Goal: Task Accomplishment & Management: Manage account settings

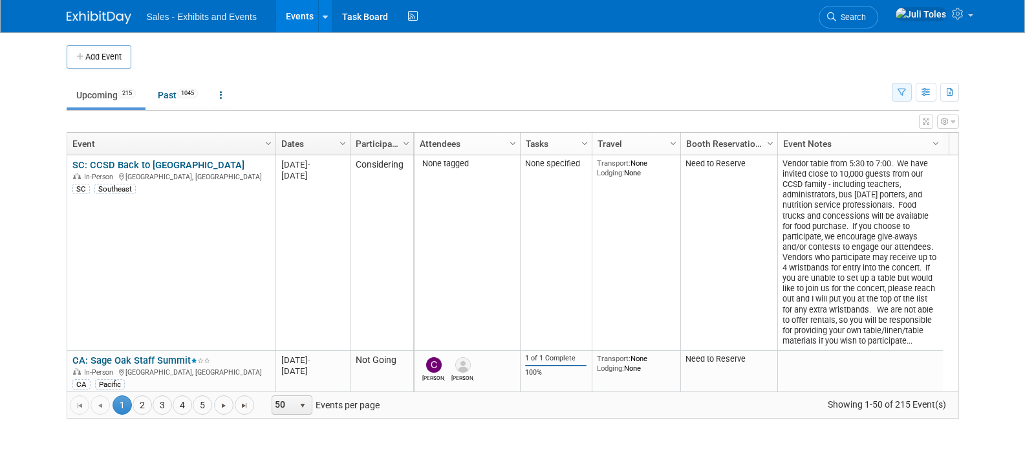
click at [901, 89] on icon "button" at bounding box center [902, 93] width 8 height 8
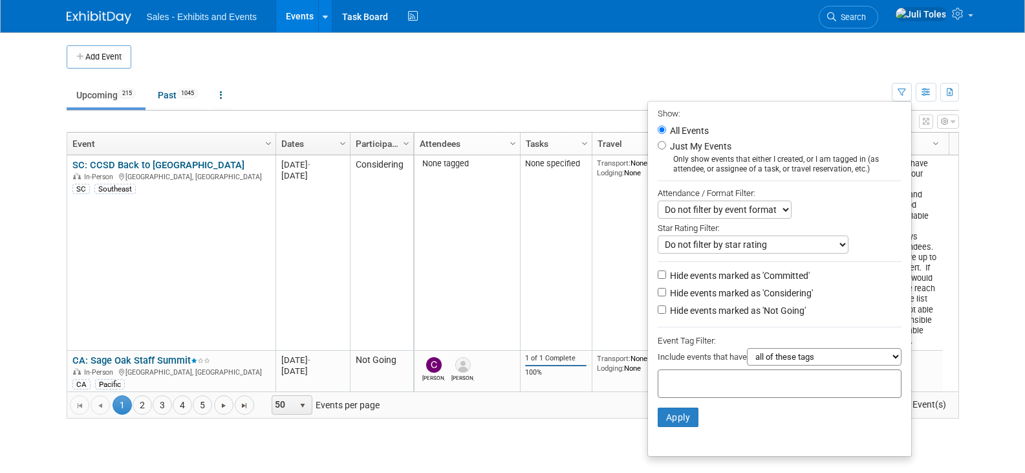
click at [712, 388] on input "text" at bounding box center [716, 381] width 104 height 13
type input "ca"
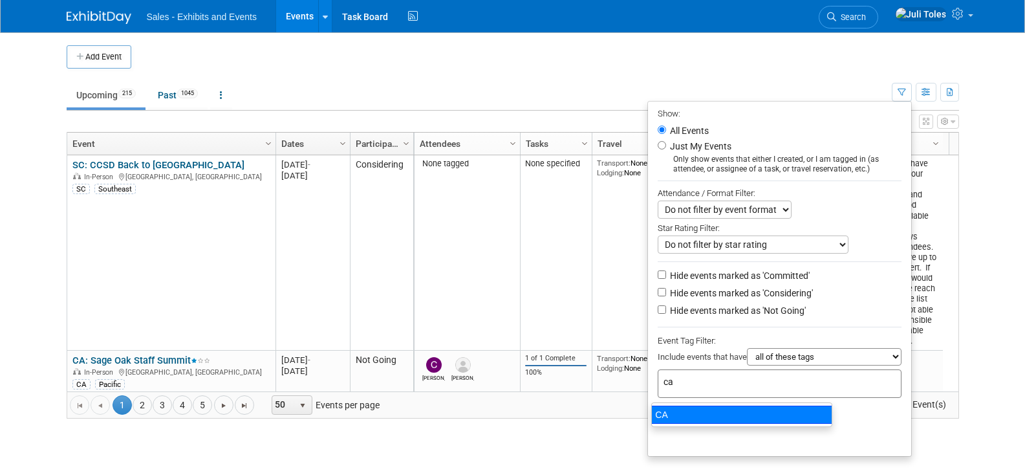
click at [665, 413] on div "CA" at bounding box center [742, 415] width 181 height 18
type input "CA"
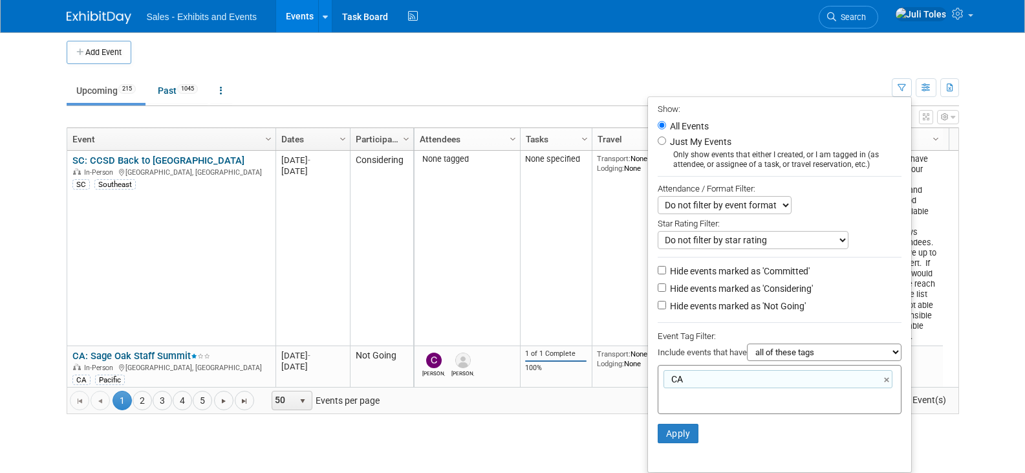
scroll to position [9, 0]
click at [869, 360] on ul "Show: All Events Just My Events Only show events that either I created, or I am…" at bounding box center [780, 284] width 265 height 377
click at [667, 432] on button "Apply" at bounding box center [678, 433] width 41 height 19
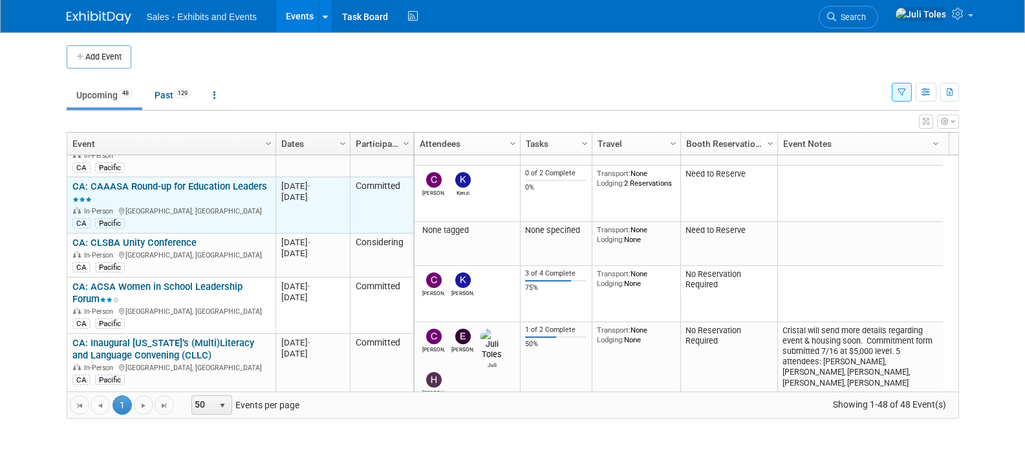
scroll to position [155, 0]
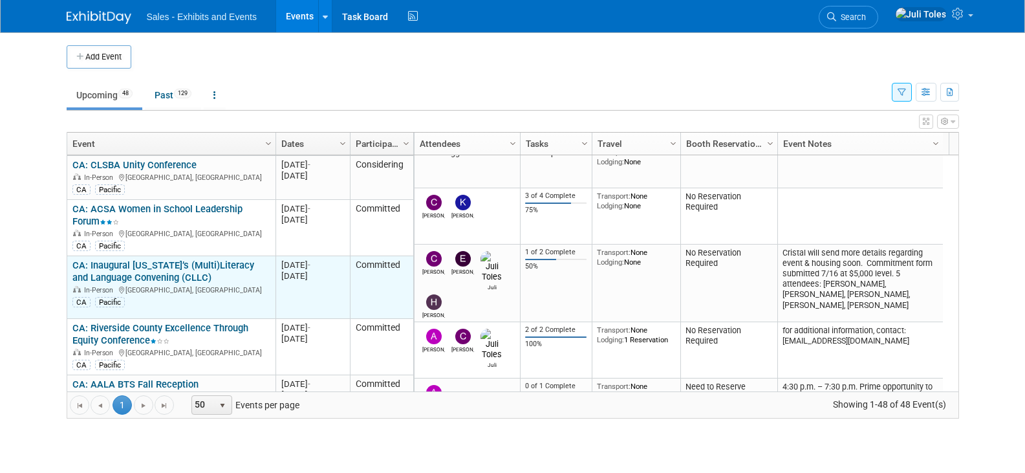
click at [129, 259] on link "CA: Inaugural [US_STATE]’s (Multi)Literacy and Language Convening (CLLC)" at bounding box center [163, 271] width 182 height 24
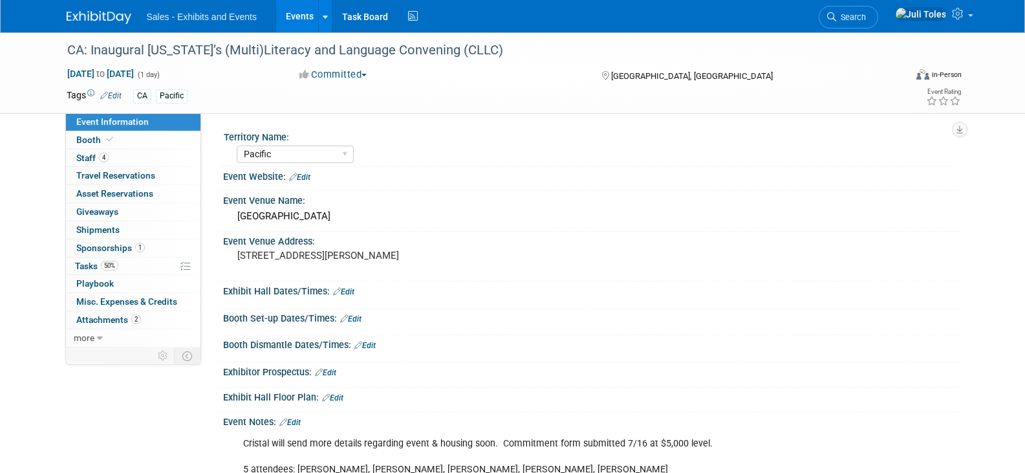
select select "Pacific"
click at [102, 318] on span "Attachments 2" at bounding box center [108, 319] width 65 height 10
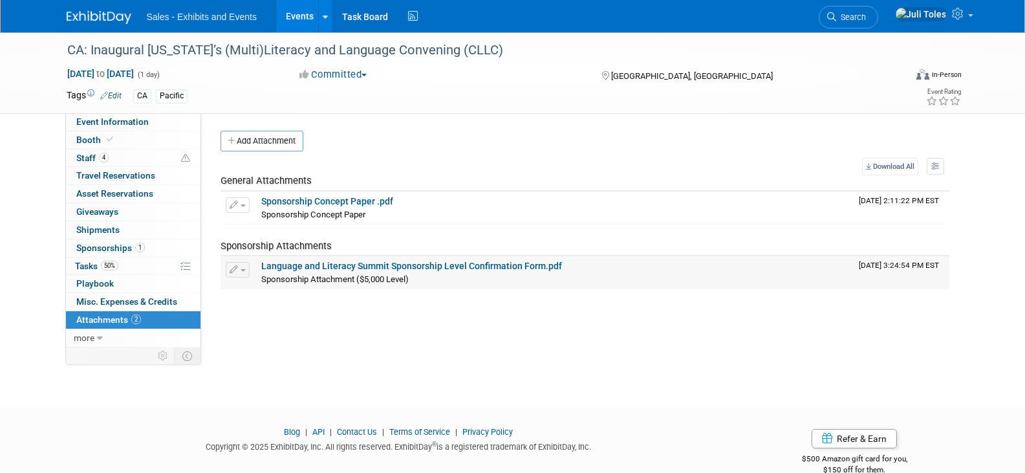
click at [404, 268] on link "Language and Literacy Summit Sponsorship Level Confirmation Form.pdf" at bounding box center [411, 266] width 301 height 10
click at [96, 19] on img at bounding box center [99, 17] width 65 height 13
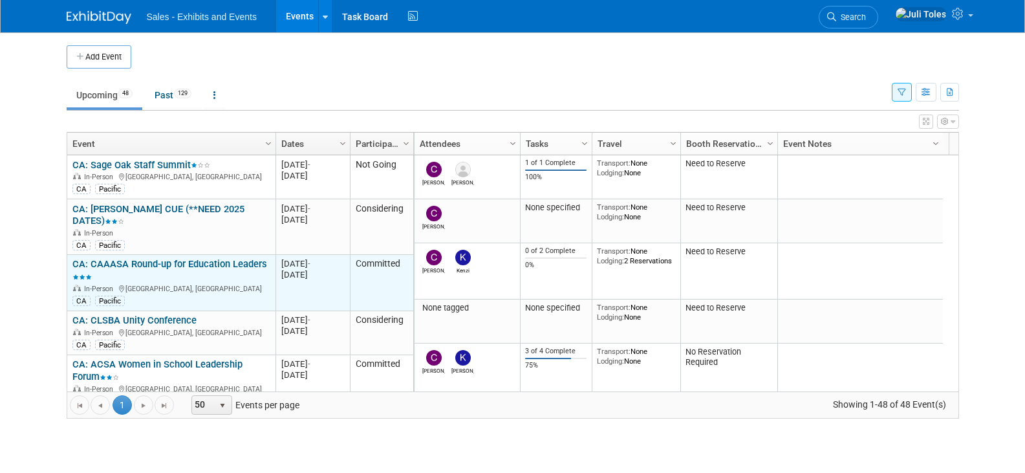
scroll to position [78, 0]
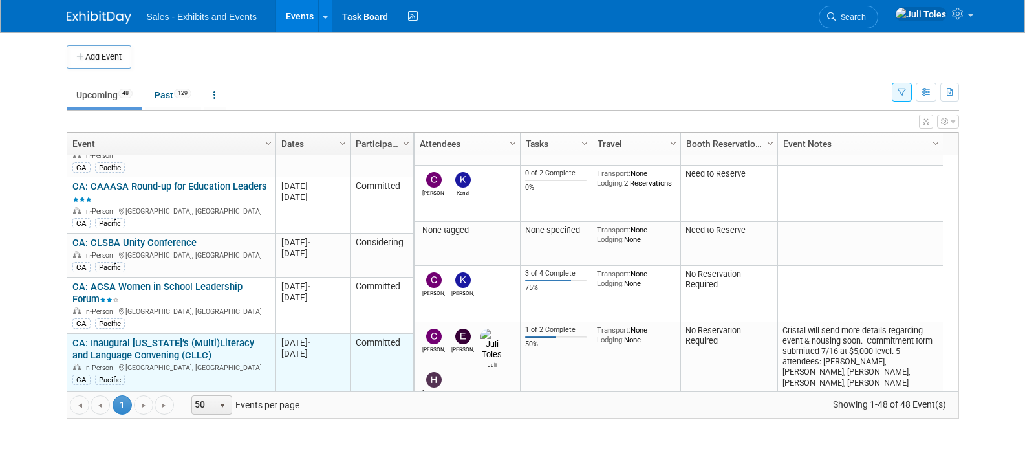
click at [132, 337] on link "CA: Inaugural [US_STATE]’s (Multi)Literacy and Language Convening (CLLC)" at bounding box center [163, 349] width 182 height 24
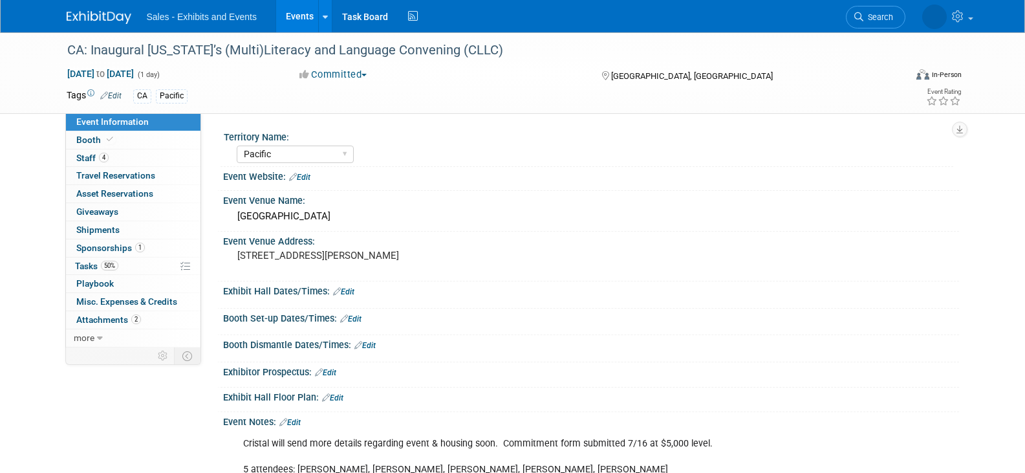
select select "Pacific"
click at [87, 157] on span "Staff 4" at bounding box center [92, 158] width 32 height 10
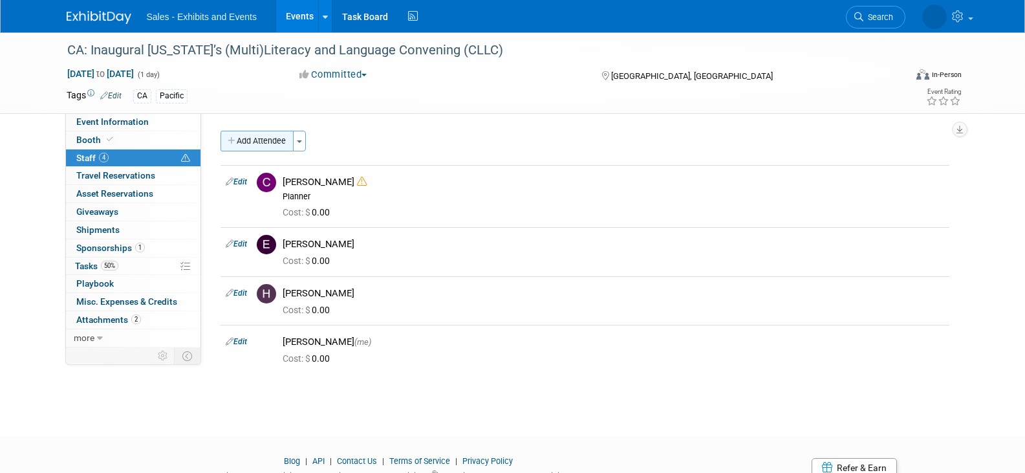
click at [256, 135] on button "Add Attendee" at bounding box center [257, 141] width 73 height 21
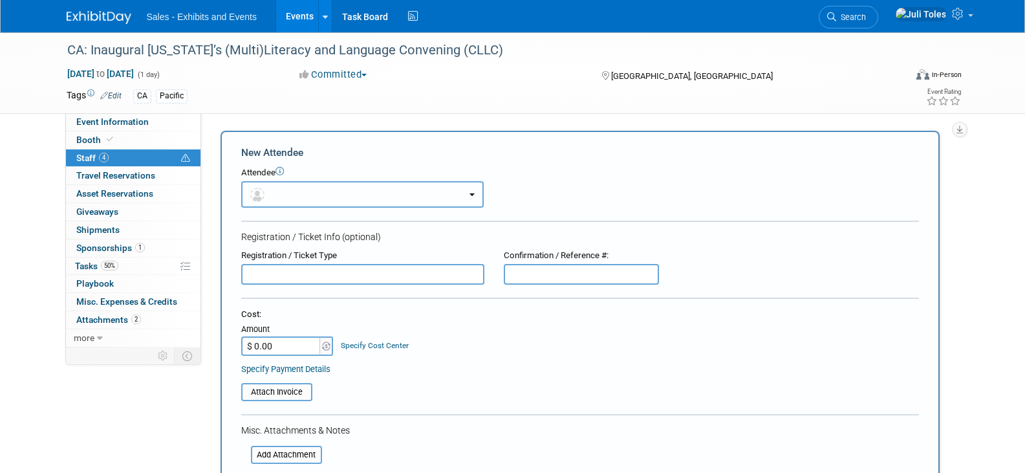
click at [336, 198] on button "button" at bounding box center [362, 194] width 243 height 27
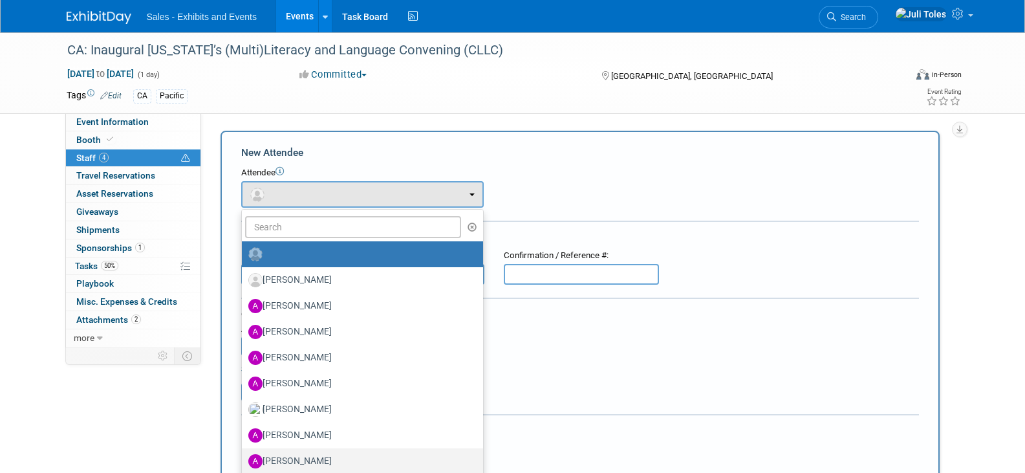
click at [296, 458] on label "Alicia Weeks" at bounding box center [359, 461] width 222 height 21
click at [244, 458] on input "Alicia Weeks" at bounding box center [239, 459] width 8 height 8
select select "2a0d365e-803e-464d-b0c3-7a4c21aff408"
select select "4"
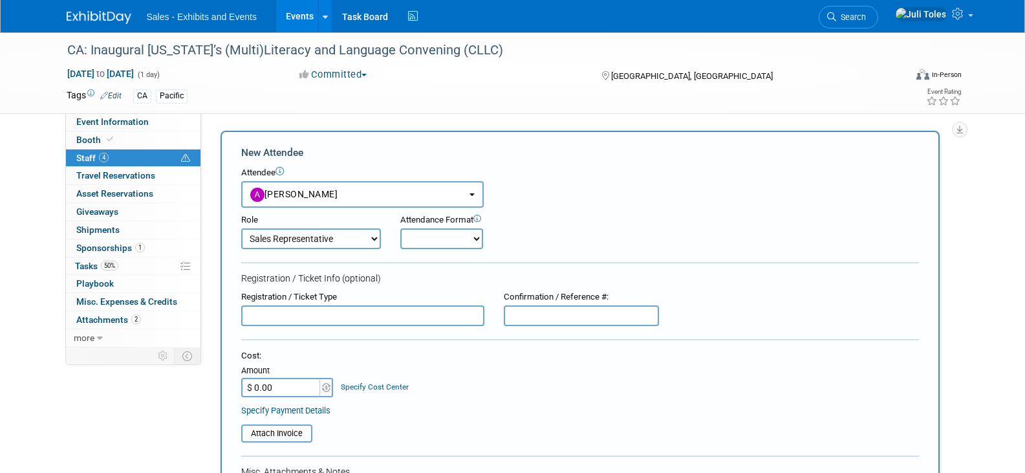
click at [470, 239] on select "Onsite Remote" at bounding box center [441, 238] width 83 height 21
select select "1"
click at [400, 228] on select "Onsite Remote" at bounding box center [441, 238] width 83 height 21
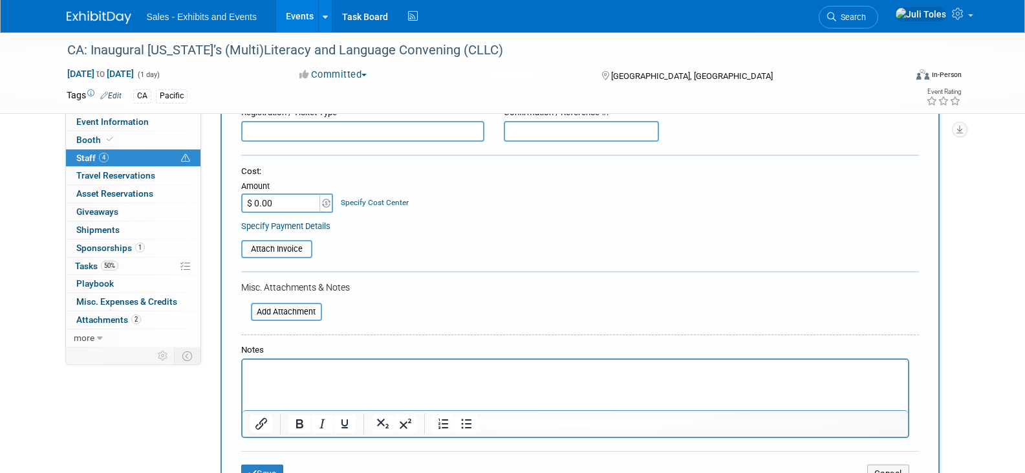
scroll to position [259, 0]
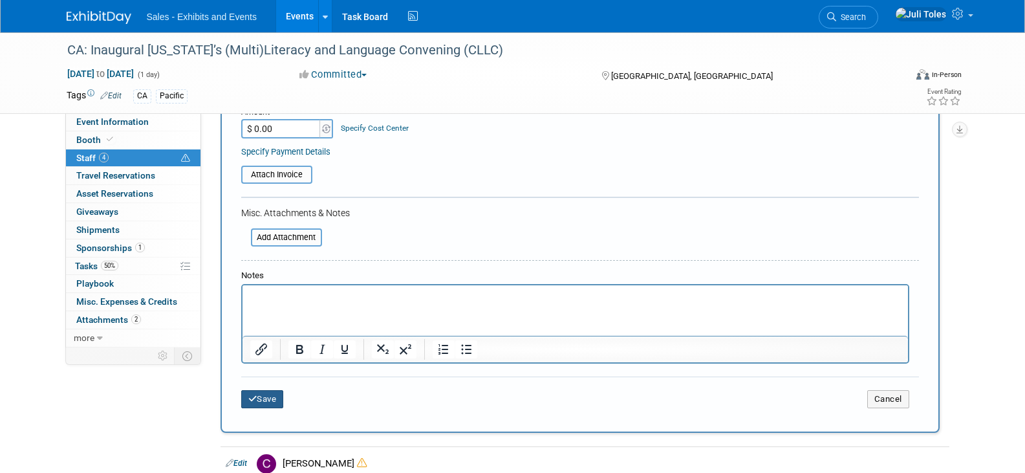
click at [263, 404] on button "Save" at bounding box center [262, 399] width 43 height 18
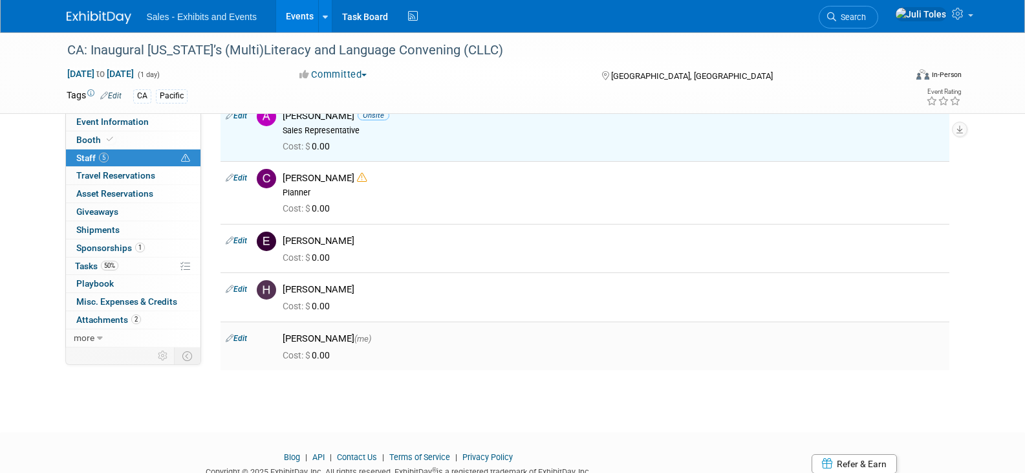
scroll to position [0, 0]
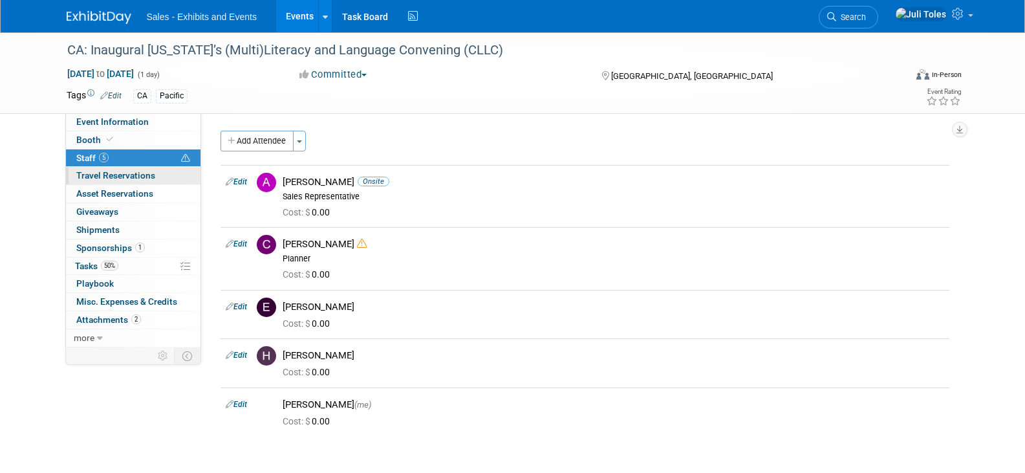
click at [129, 174] on span "Travel Reservations 0" at bounding box center [115, 175] width 79 height 10
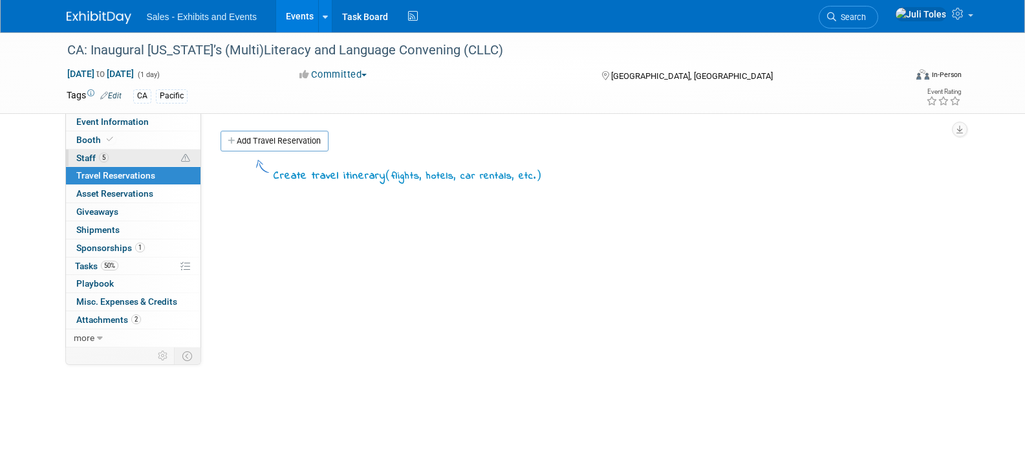
click at [87, 157] on span "Staff 5" at bounding box center [92, 158] width 32 height 10
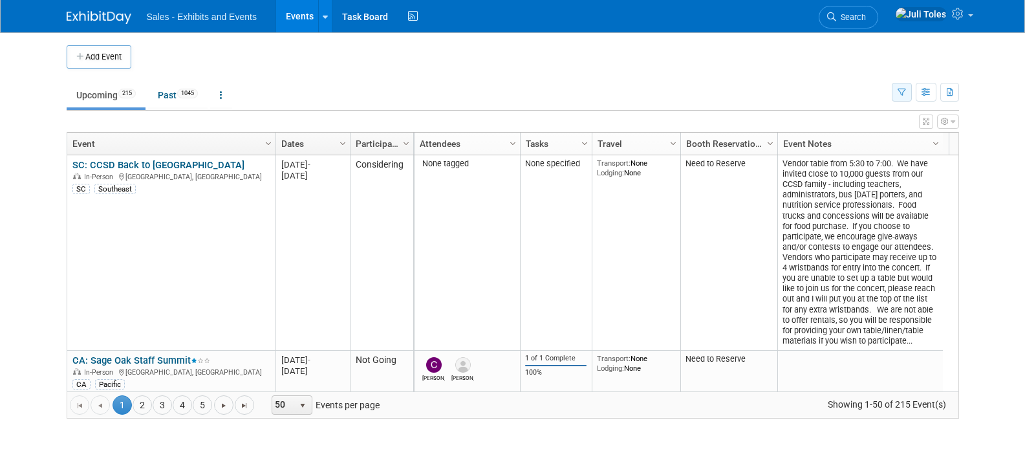
click at [899, 89] on icon "button" at bounding box center [902, 93] width 8 height 8
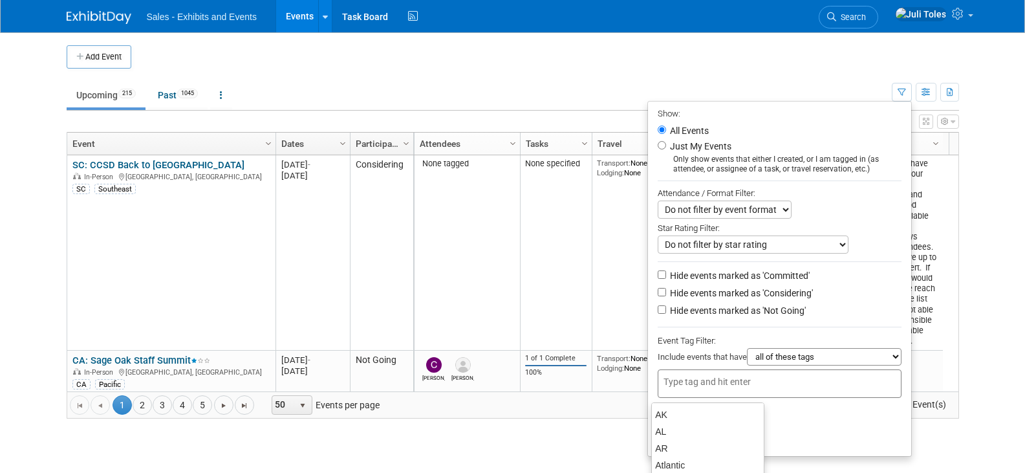
click at [679, 397] on div at bounding box center [780, 383] width 244 height 28
click at [661, 426] on div "CA" at bounding box center [708, 434] width 113 height 18
type input "CA"
click at [664, 442] on button "Apply" at bounding box center [678, 437] width 41 height 19
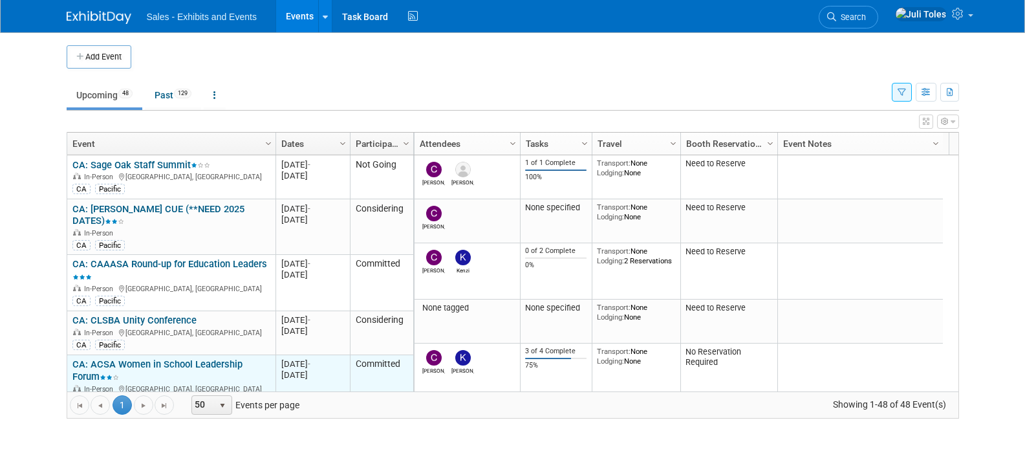
scroll to position [78, 0]
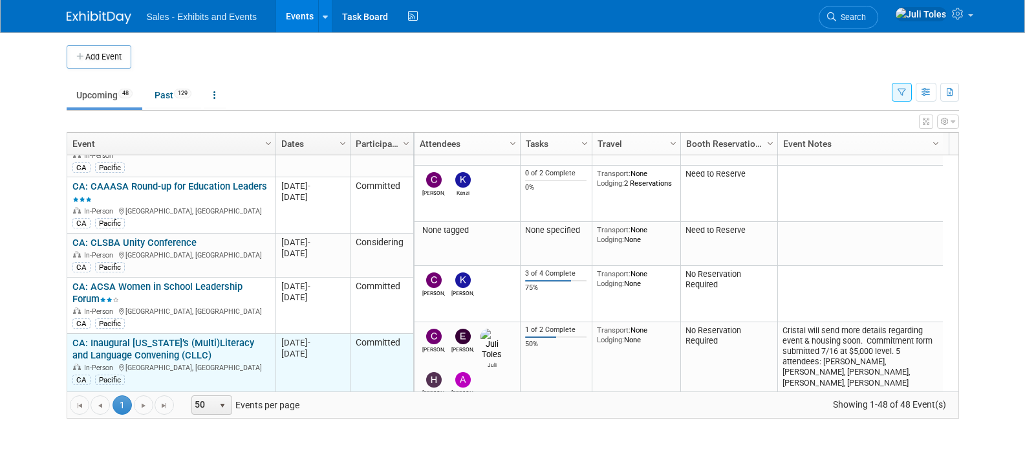
click at [148, 337] on link "CA: Inaugural [US_STATE]’s (Multi)Literacy and Language Convening (CLLC)" at bounding box center [163, 349] width 182 height 24
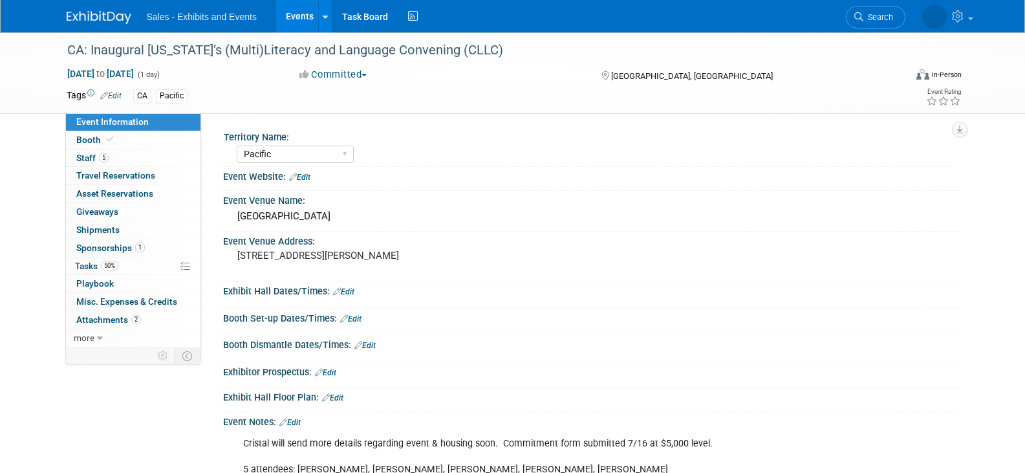
select select "Pacific"
click at [89, 340] on span "more" at bounding box center [84, 338] width 21 height 10
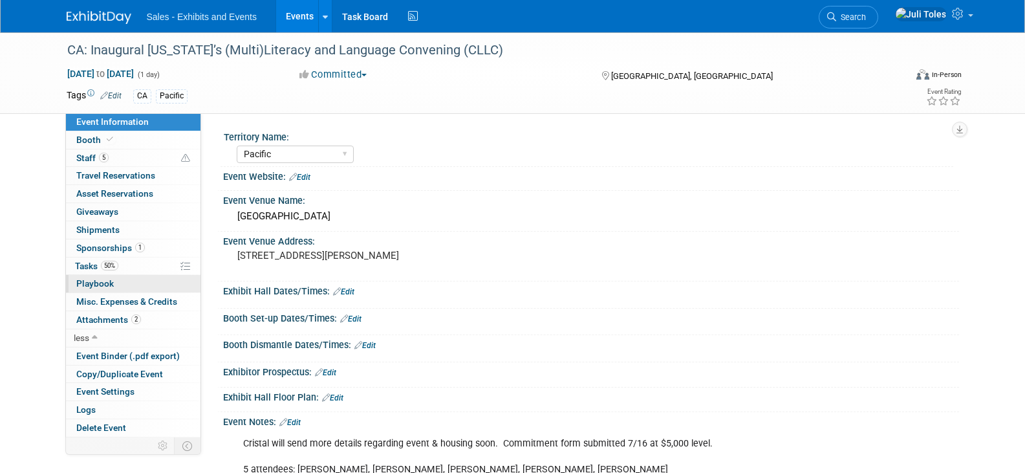
click at [93, 285] on span "Playbook 0" at bounding box center [95, 283] width 38 height 10
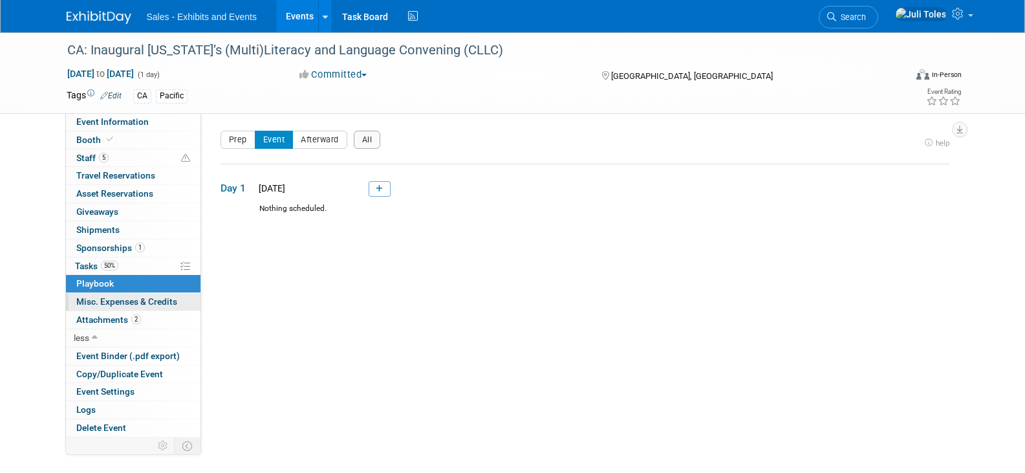
click at [115, 303] on span "Misc. Expenses & Credits 0" at bounding box center [126, 301] width 101 height 10
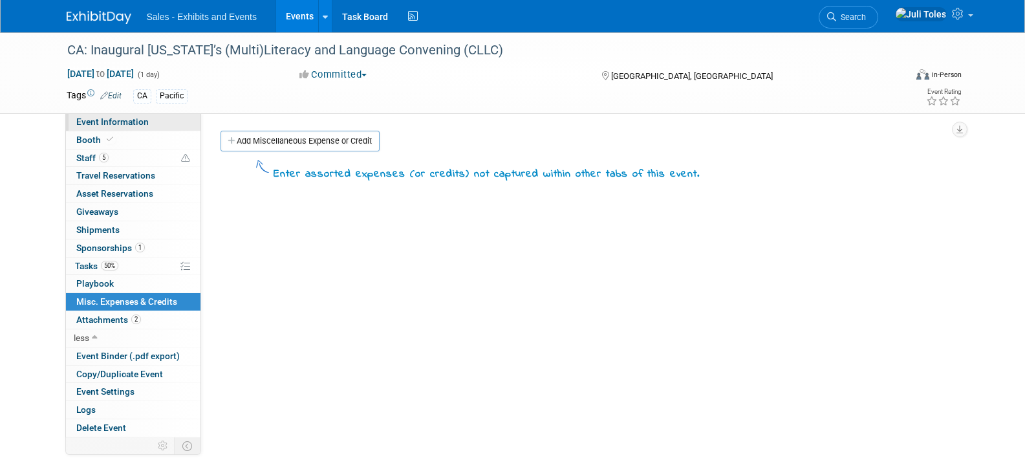
click at [134, 122] on span "Event Information" at bounding box center [112, 121] width 72 height 10
select select "Pacific"
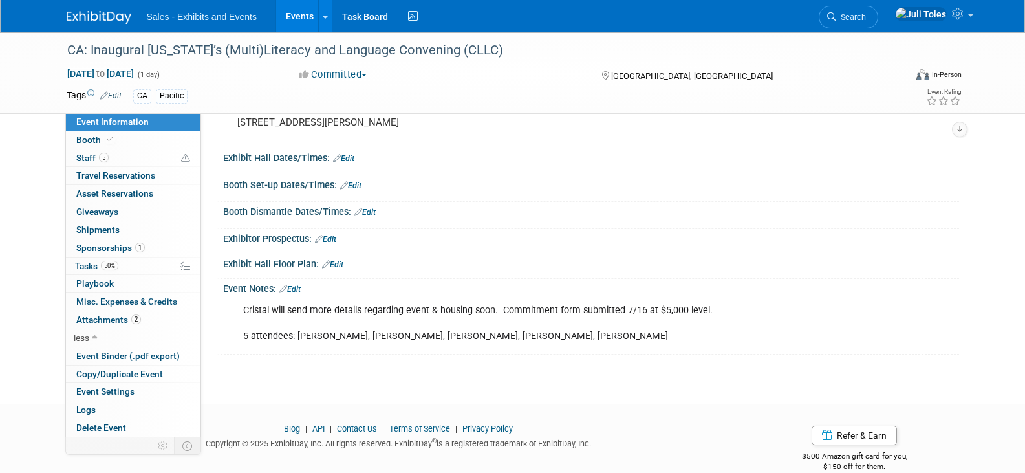
scroll to position [155, 0]
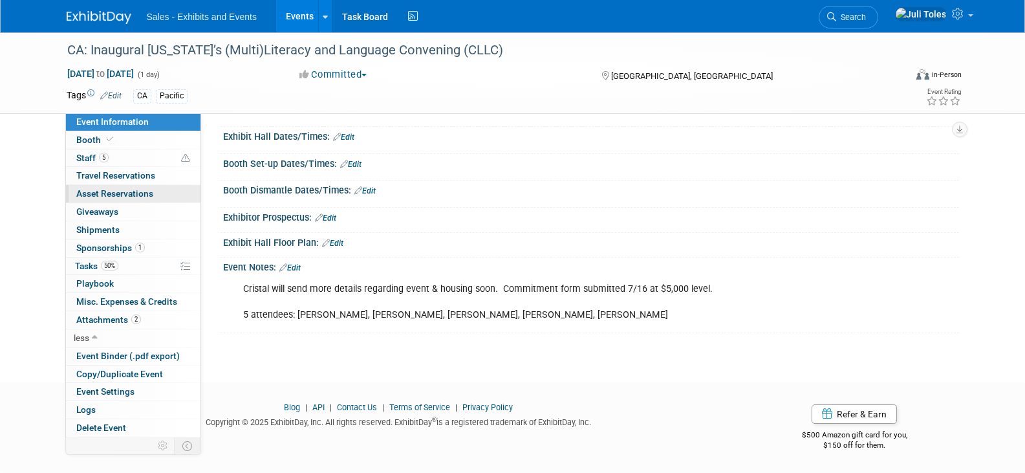
click at [124, 195] on span "Asset Reservations 0" at bounding box center [114, 193] width 77 height 10
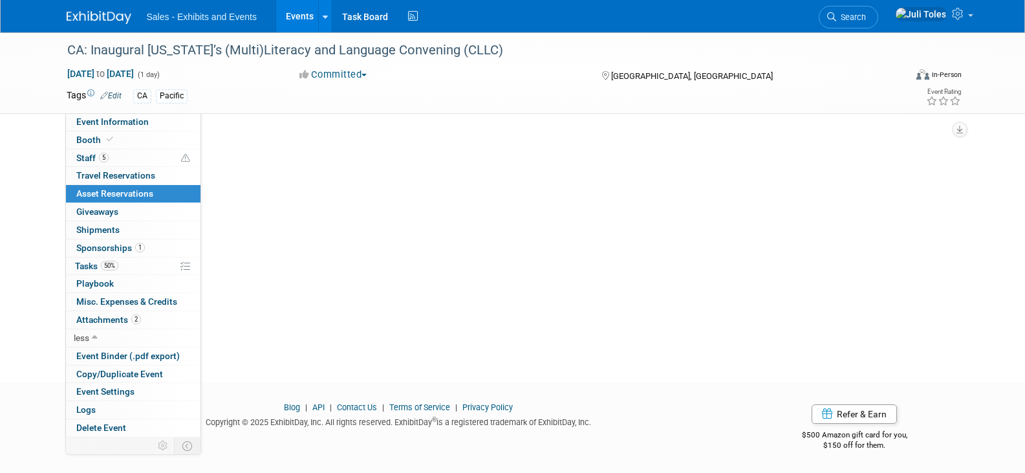
scroll to position [0, 0]
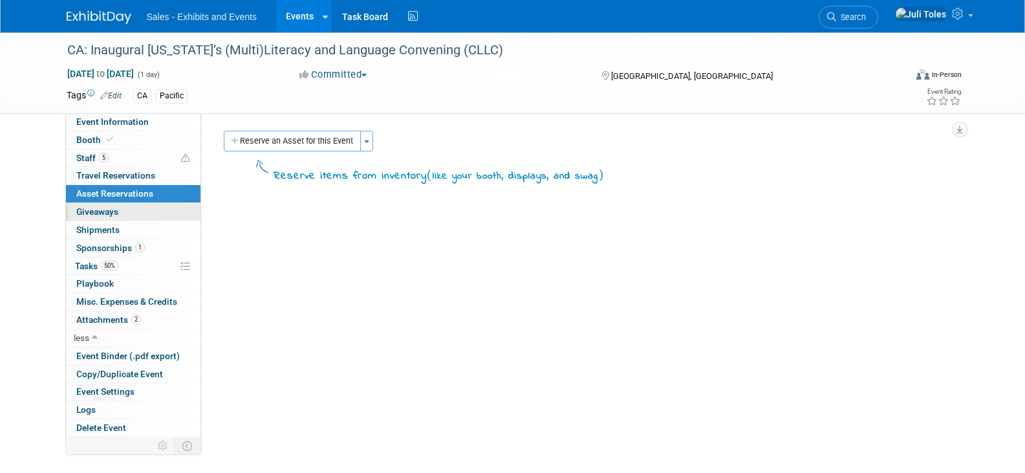
click at [107, 214] on span "Giveaways 0" at bounding box center [97, 211] width 42 height 10
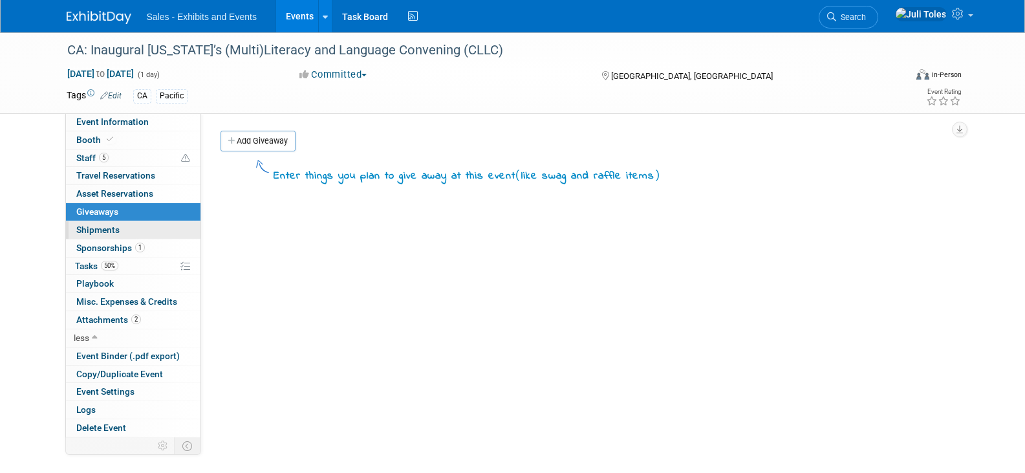
click at [102, 223] on link "0 Shipments 0" at bounding box center [133, 229] width 135 height 17
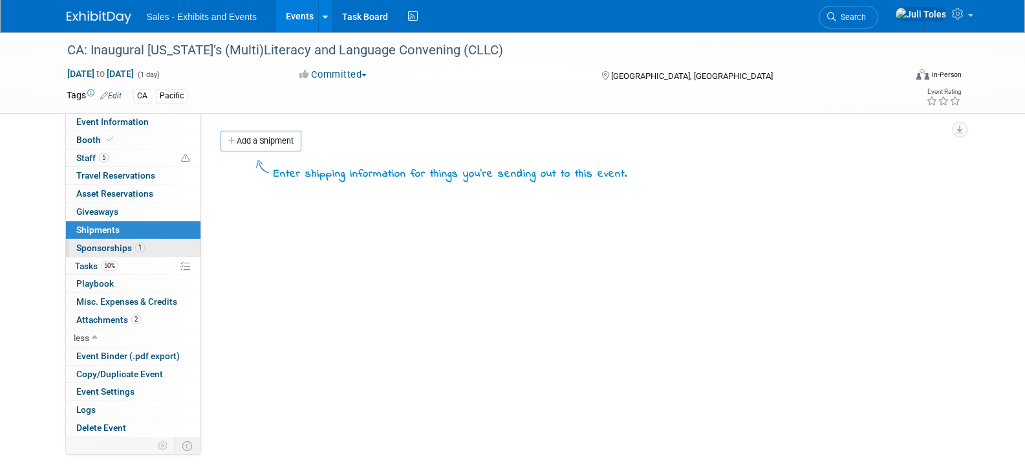
click at [98, 247] on span "Sponsorships 1" at bounding box center [110, 248] width 69 height 10
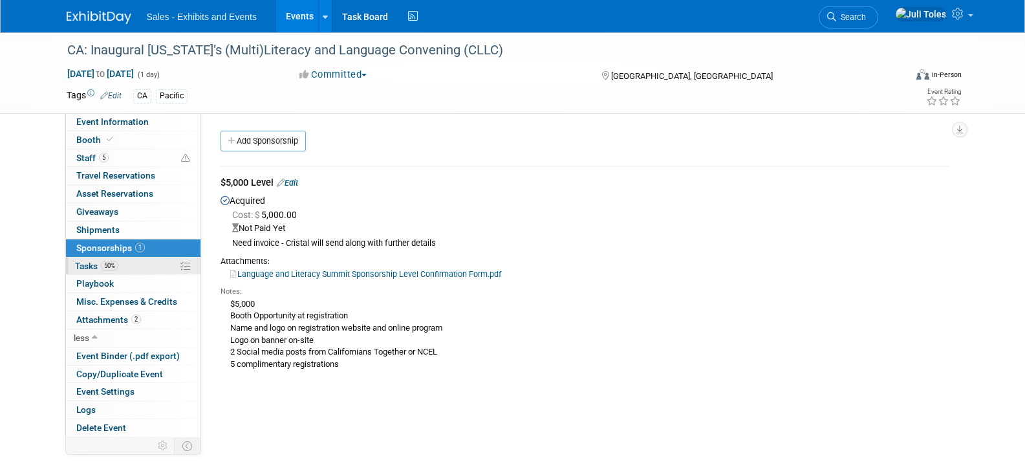
click at [87, 259] on link "50% Tasks 50%" at bounding box center [133, 265] width 135 height 17
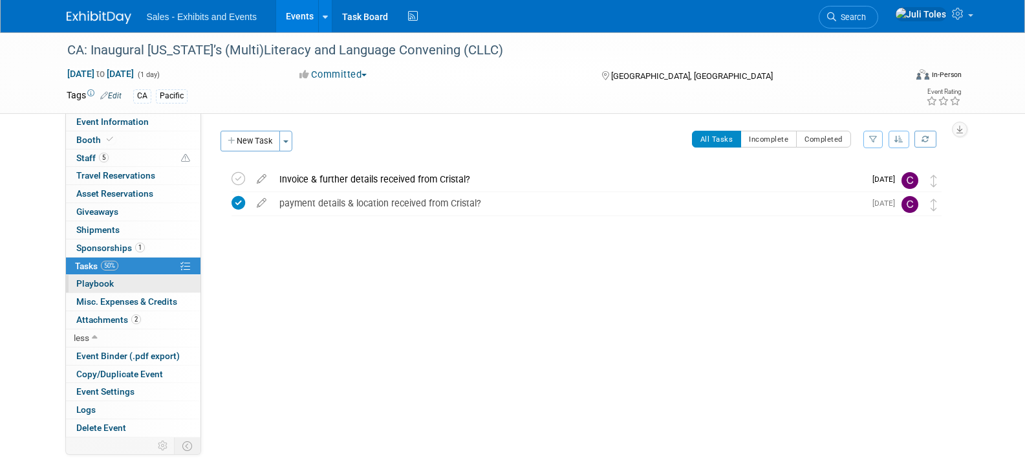
click at [89, 285] on span "Playbook 0" at bounding box center [95, 283] width 38 height 10
